Goal: Information Seeking & Learning: Find specific fact

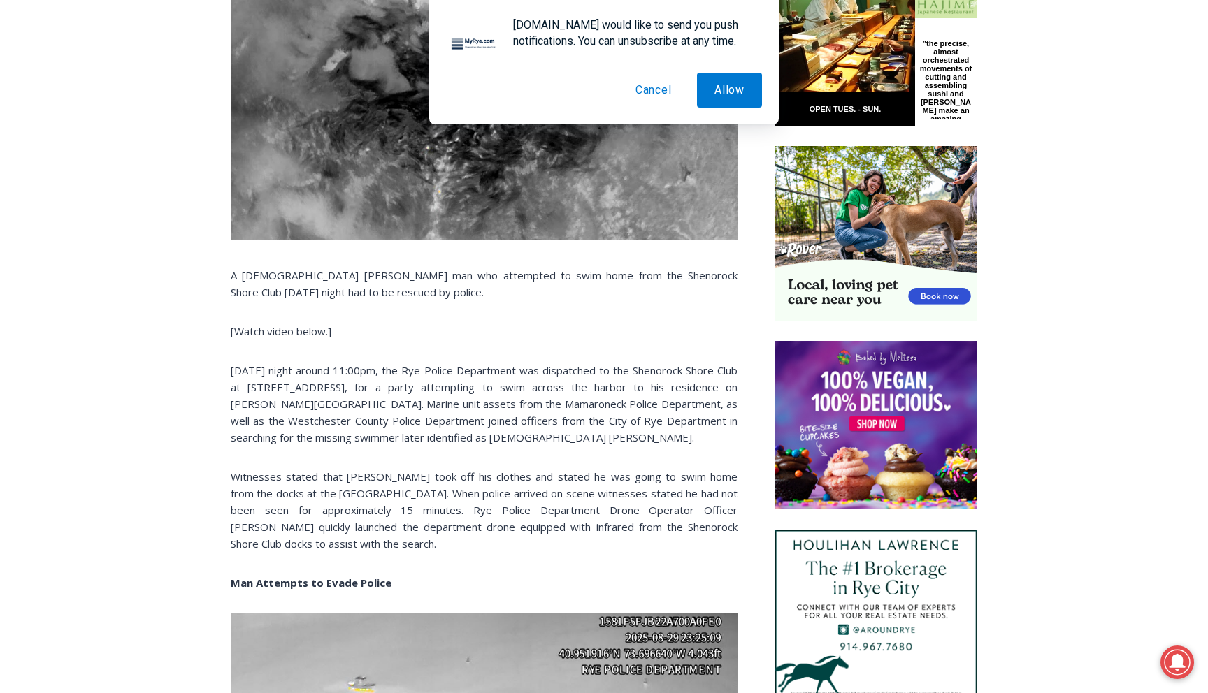
scroll to position [776, 0]
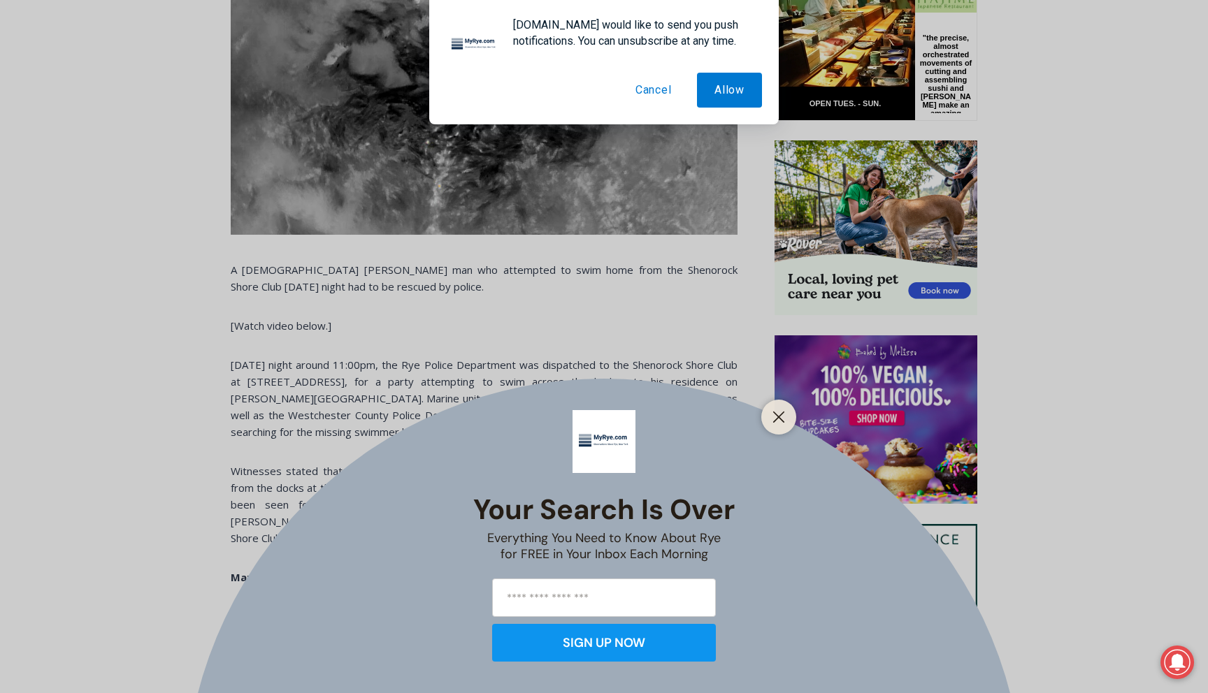
click at [658, 92] on button "Cancel" at bounding box center [653, 90] width 71 height 35
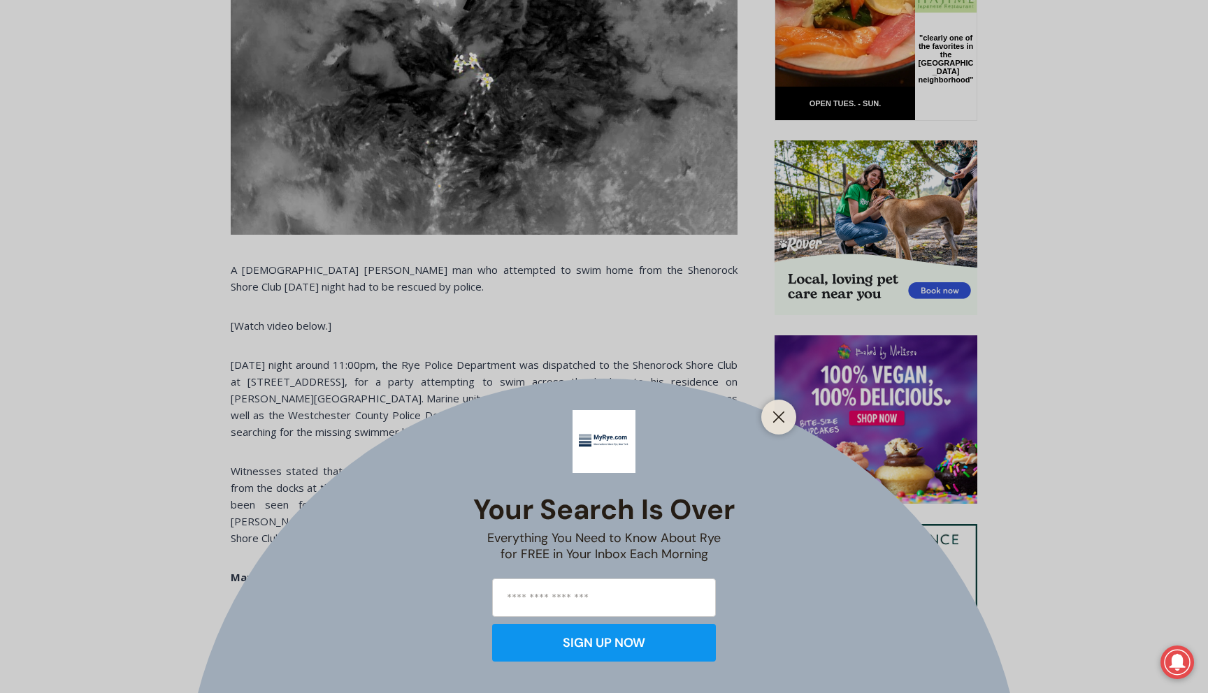
click at [783, 406] on div at bounding box center [778, 417] width 35 height 35
click at [778, 418] on icon "Close" at bounding box center [778, 417] width 13 height 13
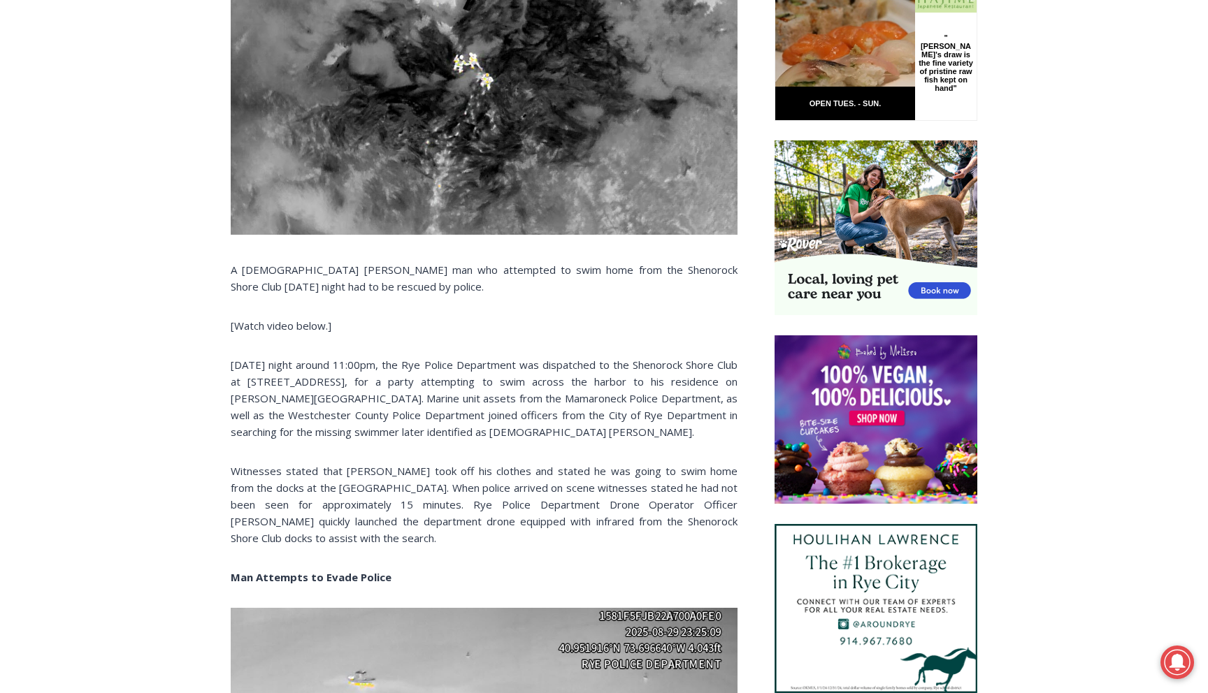
click at [448, 435] on p "[DATE] night around 11:00pm, the Rye Police Department was dispatched to the Sh…" at bounding box center [484, 398] width 507 height 84
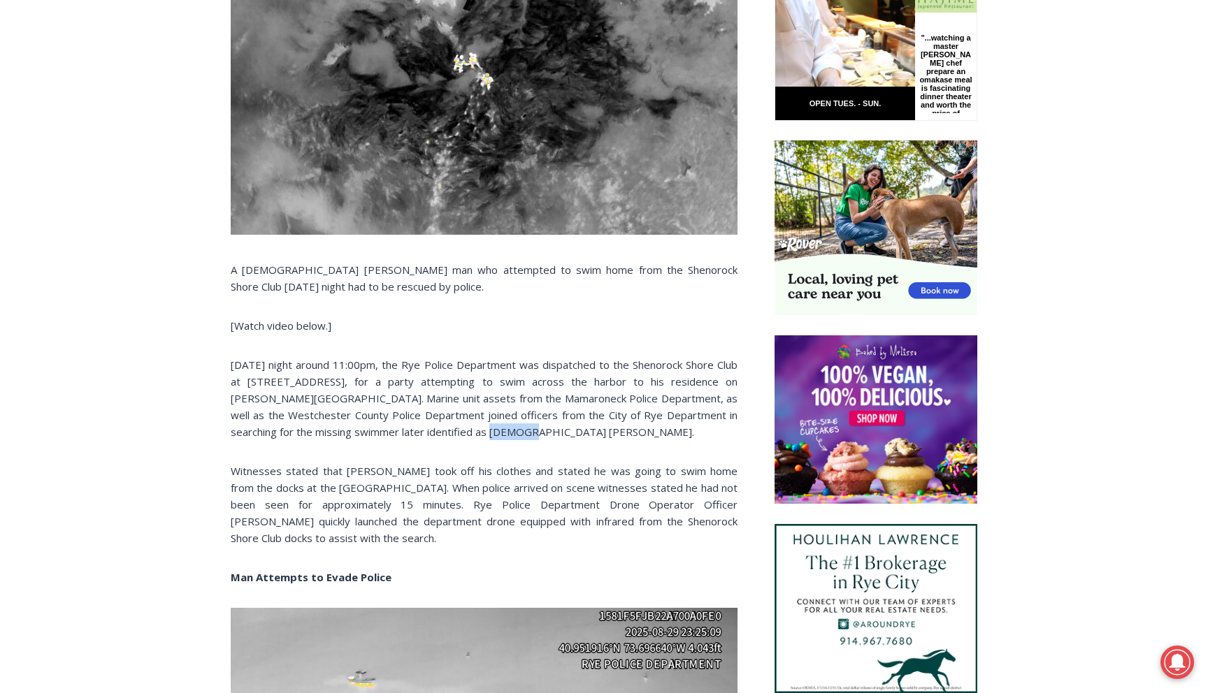
click at [454, 435] on p "[DATE] night around 11:00pm, the Rye Police Department was dispatched to the Sh…" at bounding box center [484, 398] width 507 height 84
drag, startPoint x: 425, startPoint y: 434, endPoint x: 507, endPoint y: 434, distance: 82.5
click at [507, 434] on p "[DATE] night around 11:00pm, the Rye Police Department was dispatched to the Sh…" at bounding box center [484, 398] width 507 height 84
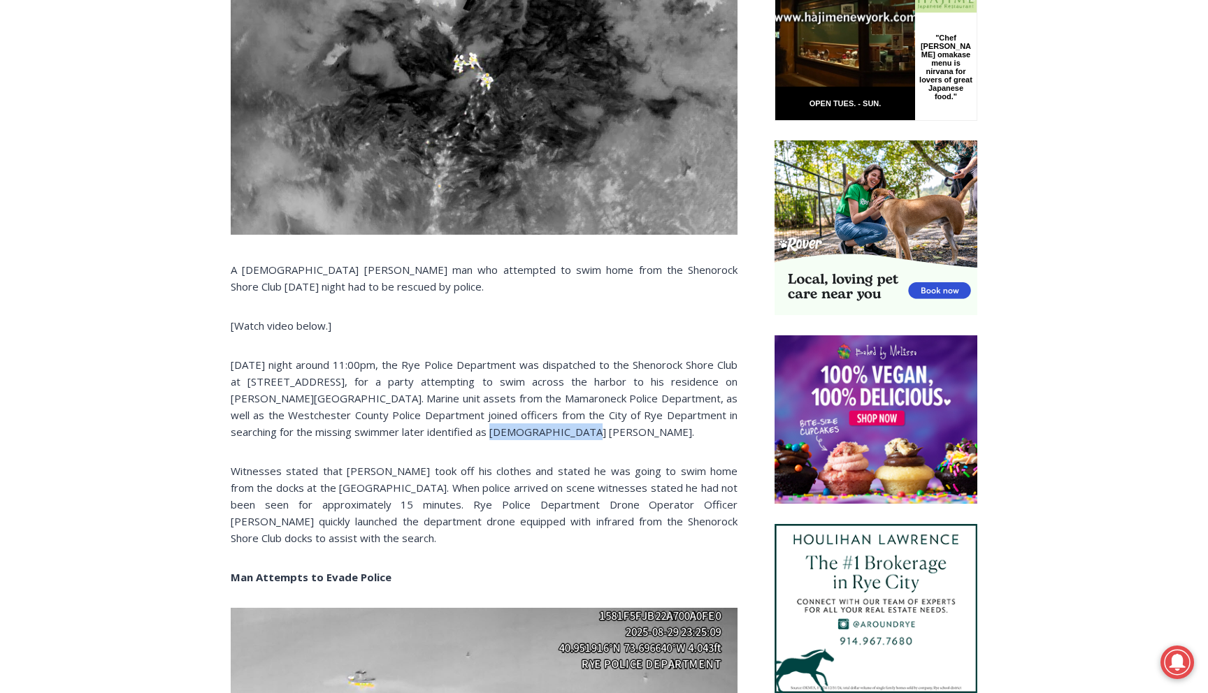
copy p "[PERSON_NAME]"
